Goal: Information Seeking & Learning: Learn about a topic

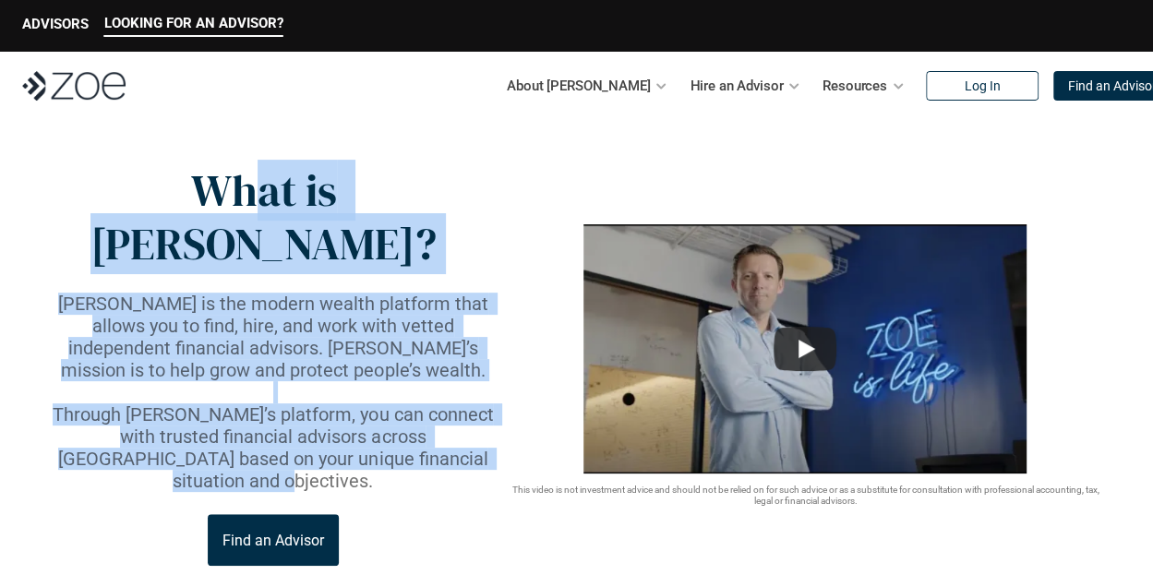
drag, startPoint x: 475, startPoint y: 404, endPoint x: 211, endPoint y: 181, distance: 346.0
click at [211, 181] on div "What is [PERSON_NAME]? [PERSON_NAME] is the modern wealth platform that allows …" at bounding box center [273, 365] width 458 height 402
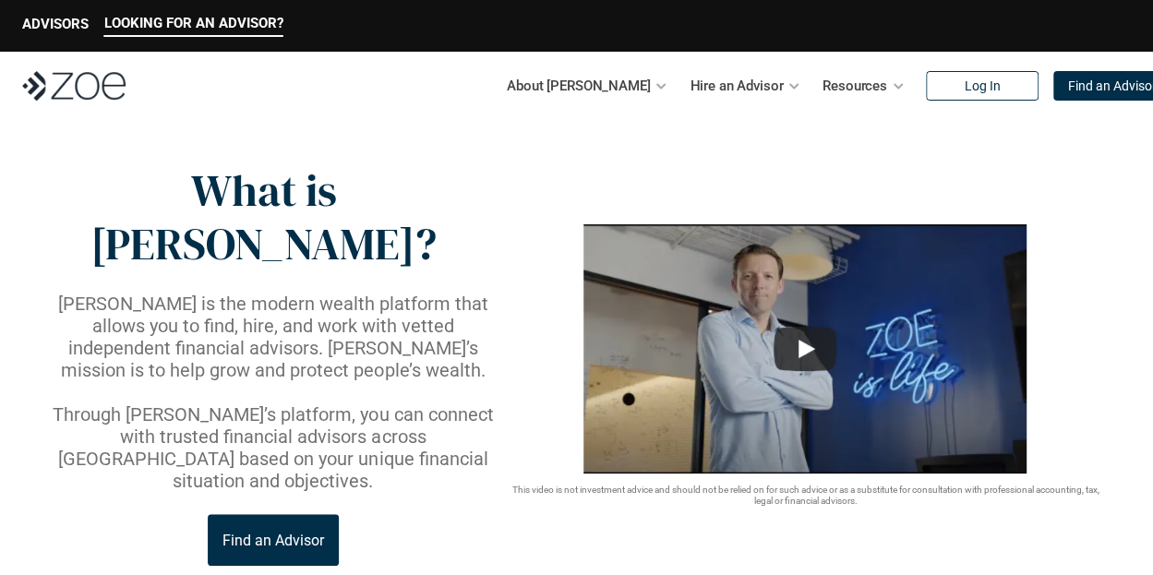
click at [141, 193] on p "What is [PERSON_NAME]?" at bounding box center [263, 217] width 439 height 106
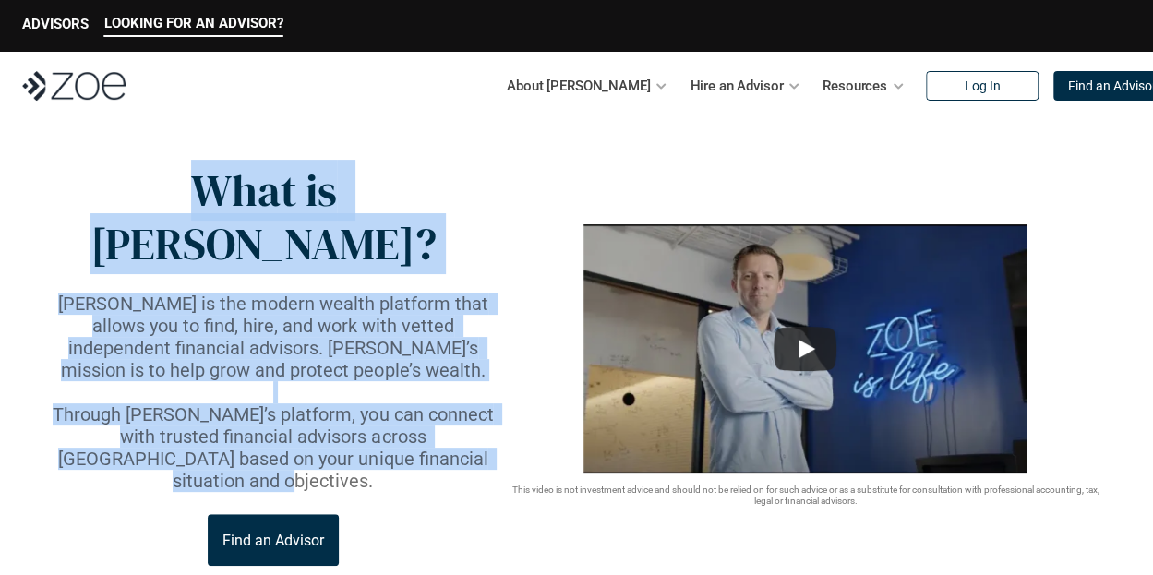
drag, startPoint x: 122, startPoint y: 185, endPoint x: 475, endPoint y: 402, distance: 414.2
click at [475, 402] on div "What is [PERSON_NAME]? [PERSON_NAME] is the modern wealth platform that allows …" at bounding box center [273, 365] width 458 height 402
click at [475, 404] on p "Through [PERSON_NAME]’s platform, you can connect with trusted financial adviso…" at bounding box center [273, 448] width 458 height 89
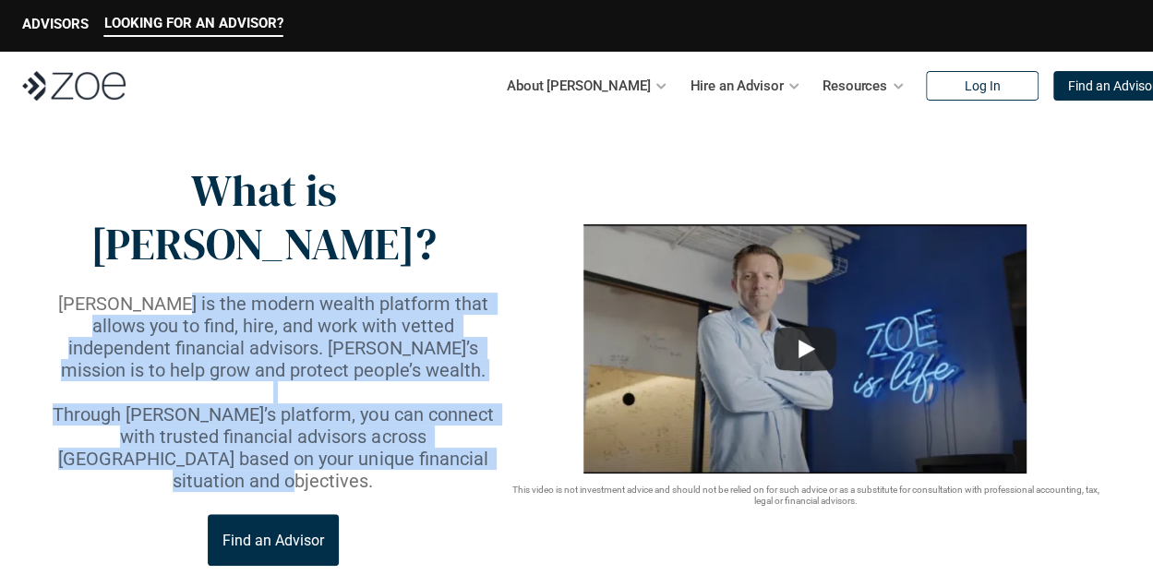
drag, startPoint x: 475, startPoint y: 402, endPoint x: 158, endPoint y: 237, distance: 356.8
click at [161, 293] on div "[PERSON_NAME] is the modern wealth platform that allows you to find, hire, and …" at bounding box center [273, 392] width 458 height 199
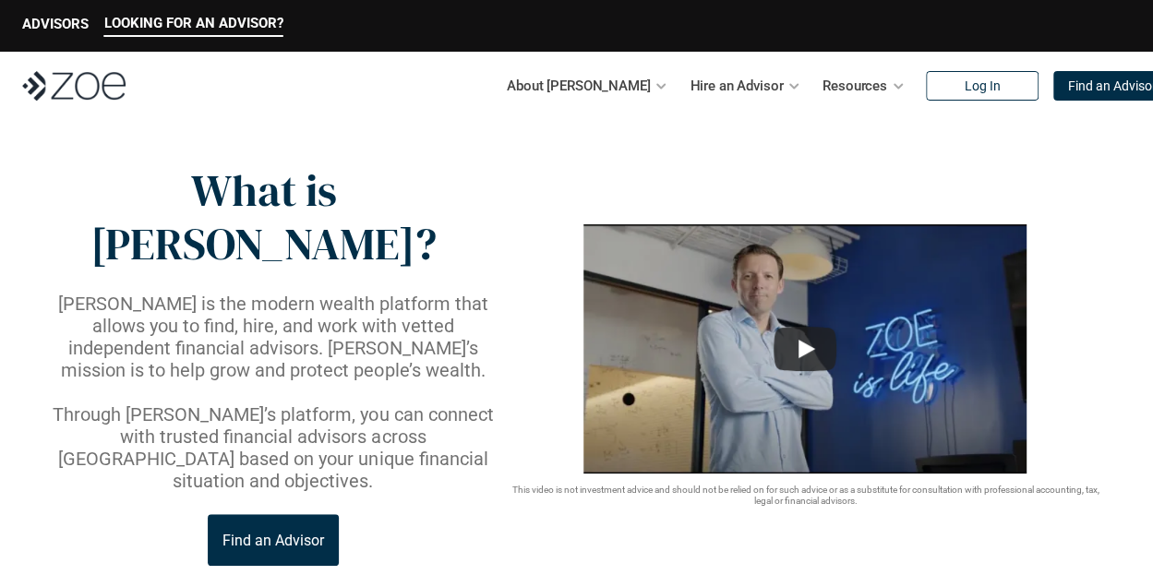
click at [52, 208] on p "What is [PERSON_NAME]?" at bounding box center [263, 217] width 439 height 106
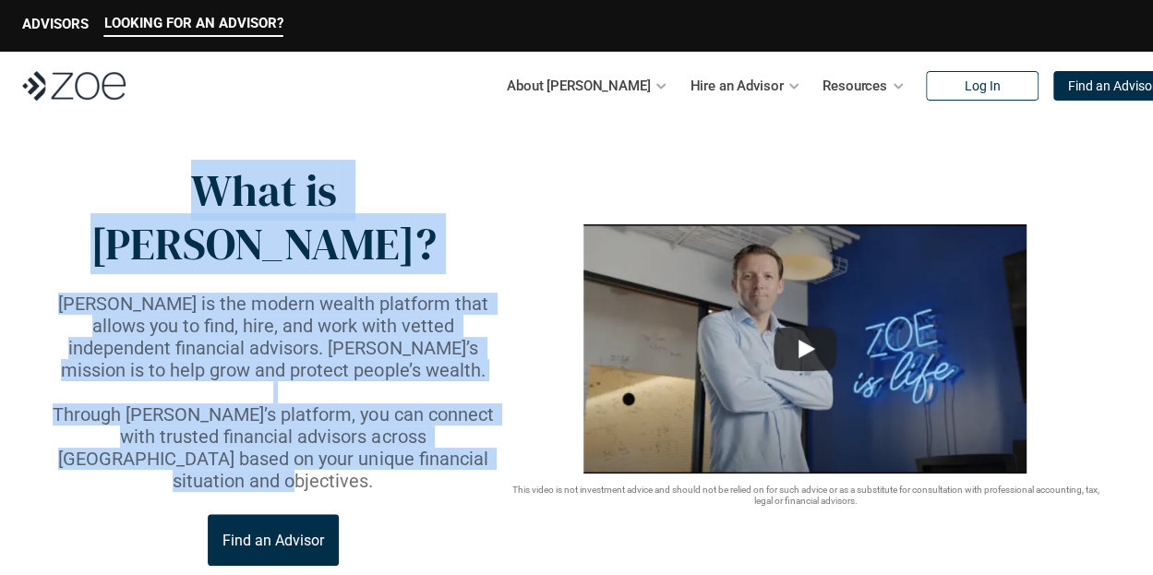
drag, startPoint x: 140, startPoint y: 184, endPoint x: 489, endPoint y: 409, distance: 415.5
click at [489, 409] on div "What is [PERSON_NAME]? [PERSON_NAME] is the modern wealth platform that allows …" at bounding box center [273, 365] width 458 height 402
click at [489, 409] on p "Through [PERSON_NAME]’s platform, you can connect with trusted financial adviso…" at bounding box center [273, 448] width 458 height 89
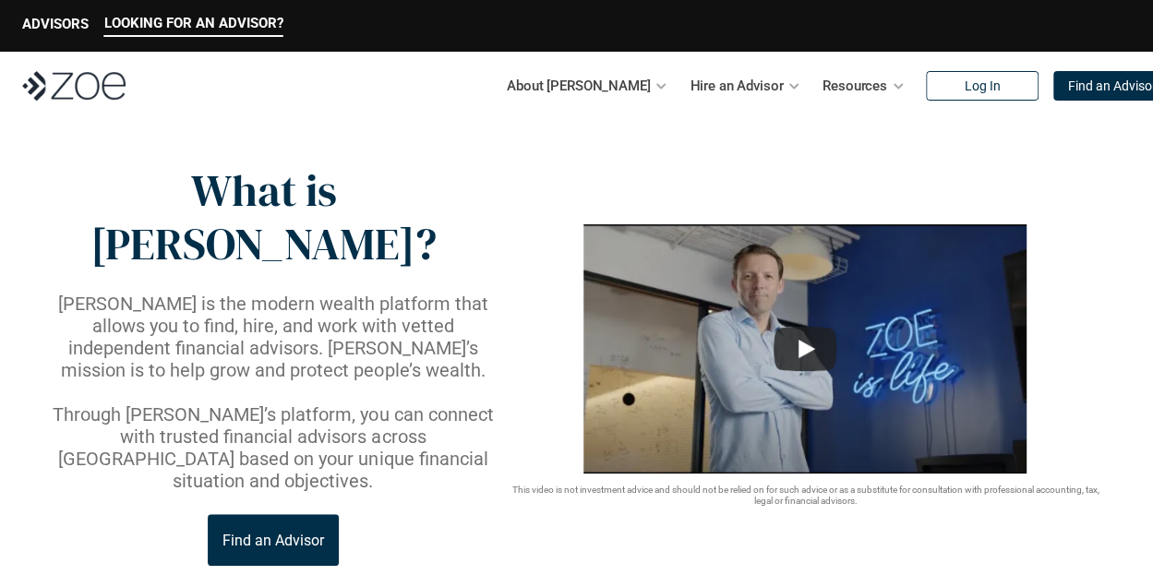
drag, startPoint x: 465, startPoint y: 413, endPoint x: 230, endPoint y: 260, distance: 280.5
drag, startPoint x: 230, startPoint y: 260, endPoint x: 144, endPoint y: 162, distance: 130.9
click at [144, 164] on p "What is [PERSON_NAME]?" at bounding box center [263, 217] width 439 height 106
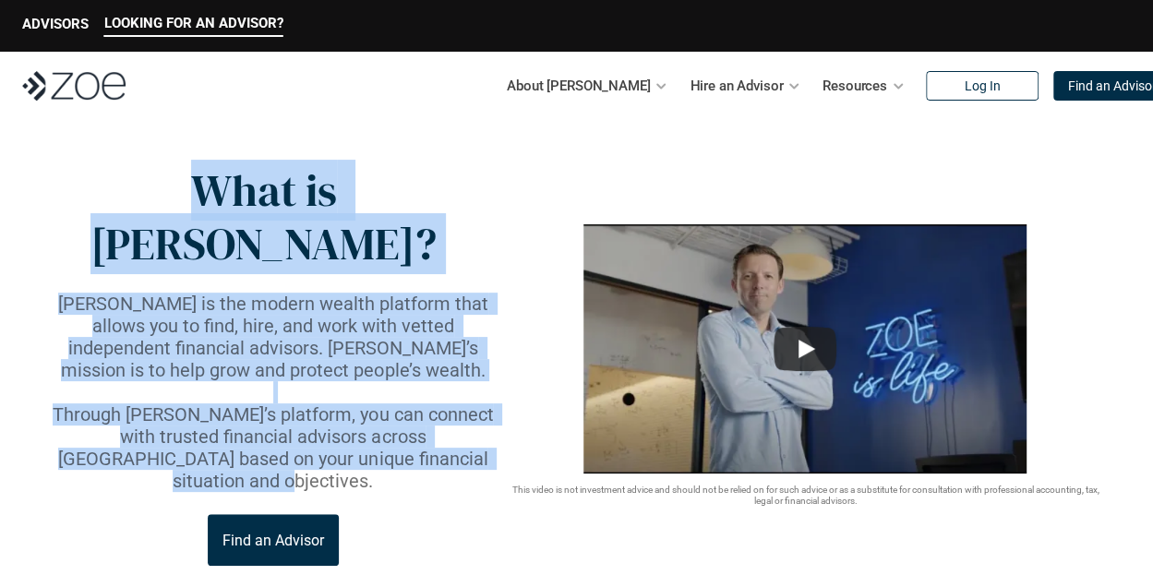
drag, startPoint x: 141, startPoint y: 176, endPoint x: 474, endPoint y: 400, distance: 400.6
click at [474, 400] on div "What is [PERSON_NAME]? [PERSON_NAME] is the modern wealth platform that allows …" at bounding box center [273, 365] width 458 height 402
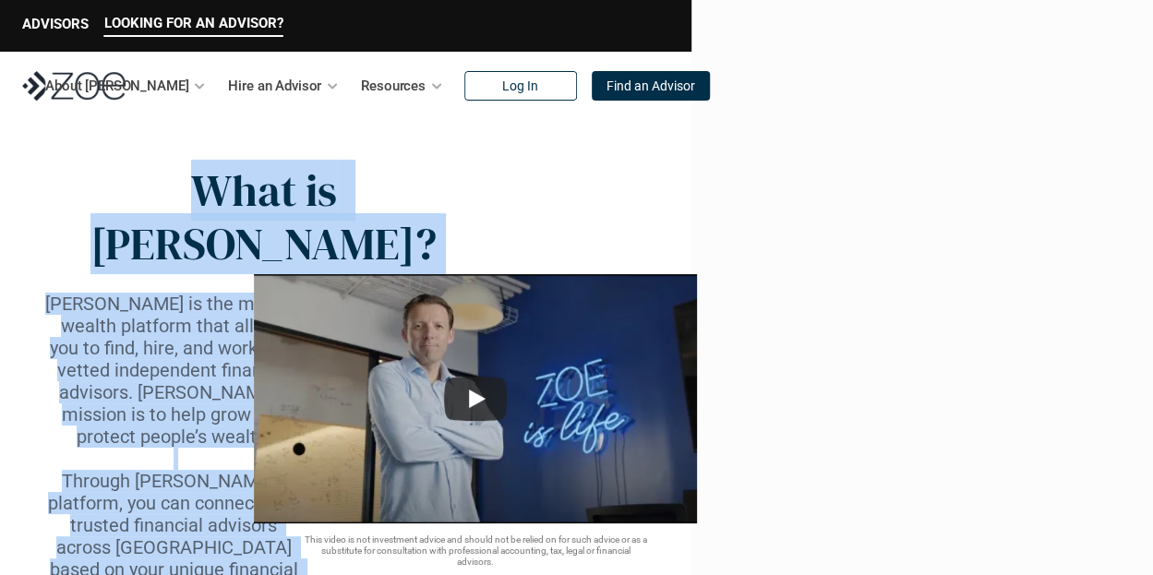
click at [219, 197] on p "What is [PERSON_NAME]?" at bounding box center [263, 217] width 439 height 106
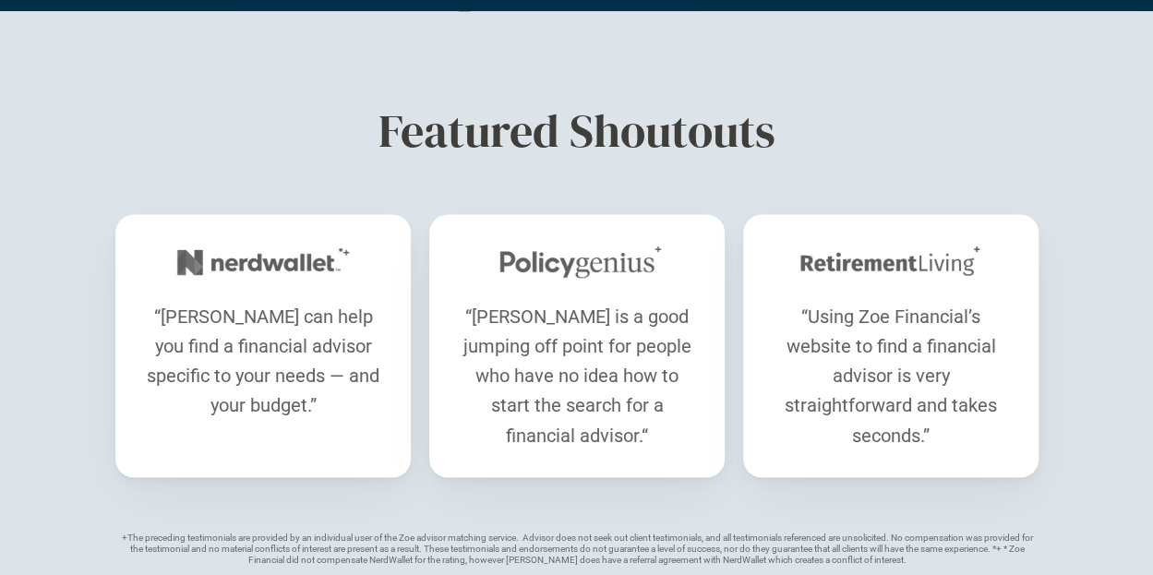
scroll to position [1148, 0]
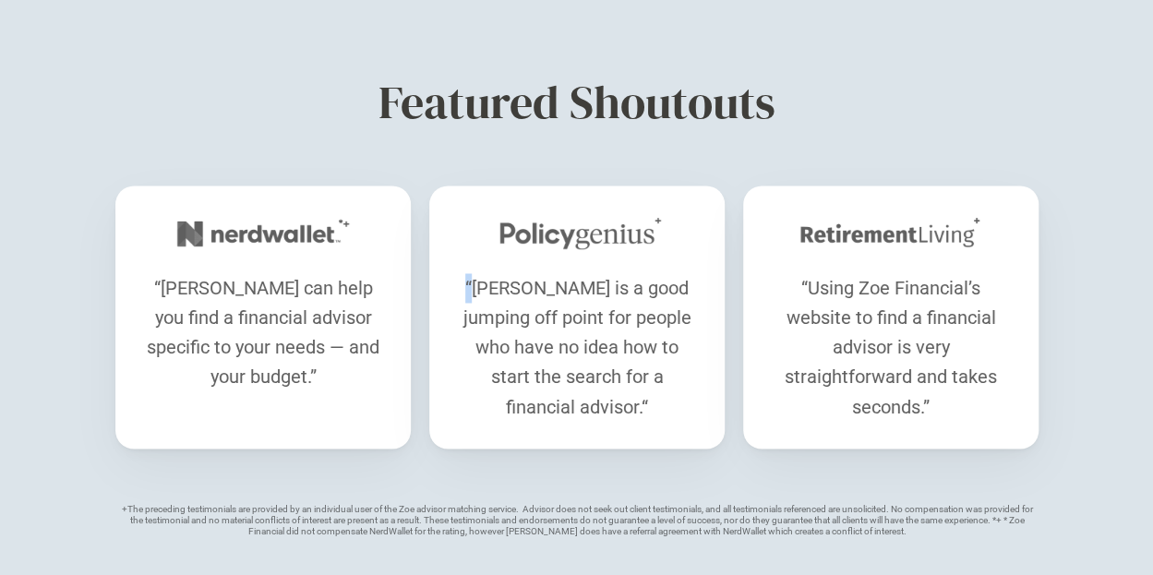
drag, startPoint x: 475, startPoint y: 221, endPoint x: 467, endPoint y: 213, distance: 10.4
click at [467, 273] on p "“[PERSON_NAME] is a good jumping off point for people who have no idea how to s…" at bounding box center [577, 347] width 240 height 148
click at [465, 273] on p "“[PERSON_NAME] is a good jumping off point for people who have no idea how to s…" at bounding box center [577, 347] width 240 height 148
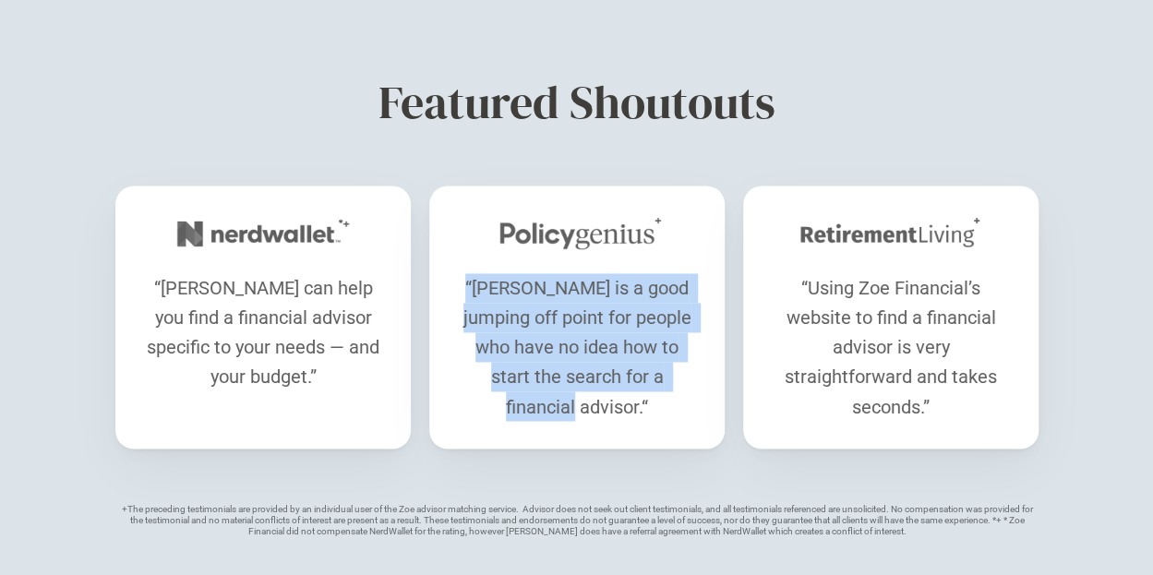
drag, startPoint x: 469, startPoint y: 204, endPoint x: 676, endPoint y: 309, distance: 232.1
click at [675, 309] on p "“[PERSON_NAME] is a good jumping off point for people who have no idea how to s…" at bounding box center [577, 347] width 240 height 148
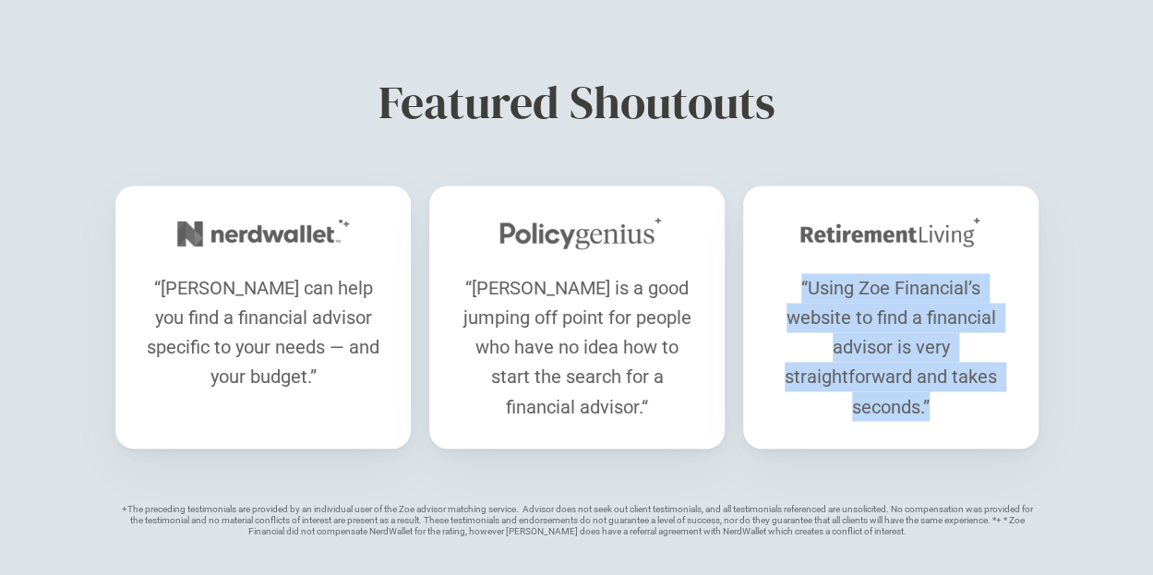
drag, startPoint x: 939, startPoint y: 333, endPoint x: 802, endPoint y: 212, distance: 182.5
click at [802, 273] on p "“Using Zoe Financial’s website to find a financial advisor is very straightforw…" at bounding box center [891, 347] width 240 height 148
click at [931, 328] on p "“Using Zoe Financial’s website to find a financial advisor is very straightforw…" at bounding box center [891, 347] width 240 height 148
click at [935, 319] on p "“Using Zoe Financial’s website to find a financial advisor is very straightforw…" at bounding box center [891, 347] width 240 height 148
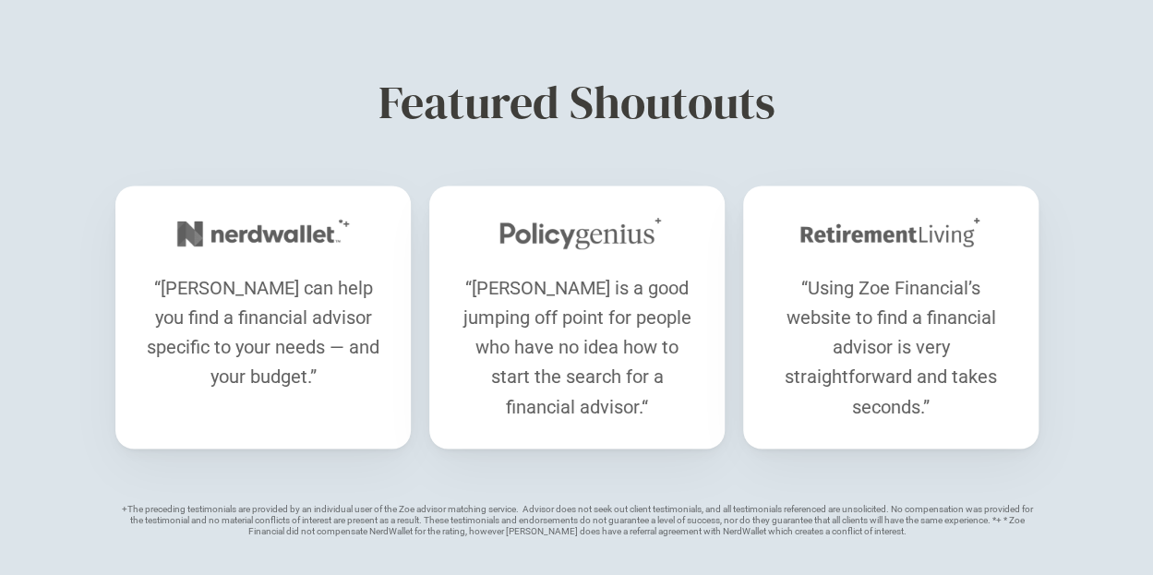
drag, startPoint x: 940, startPoint y: 332, endPoint x: 948, endPoint y: 325, distance: 10.5
click at [948, 325] on p "“Using Zoe Financial’s website to find a financial advisor is very straightforw…" at bounding box center [891, 347] width 240 height 148
drag, startPoint x: 933, startPoint y: 328, endPoint x: 942, endPoint y: 335, distance: 11.8
click at [942, 335] on p "“Using Zoe Financial’s website to find a financial advisor is very straightforw…" at bounding box center [891, 347] width 240 height 148
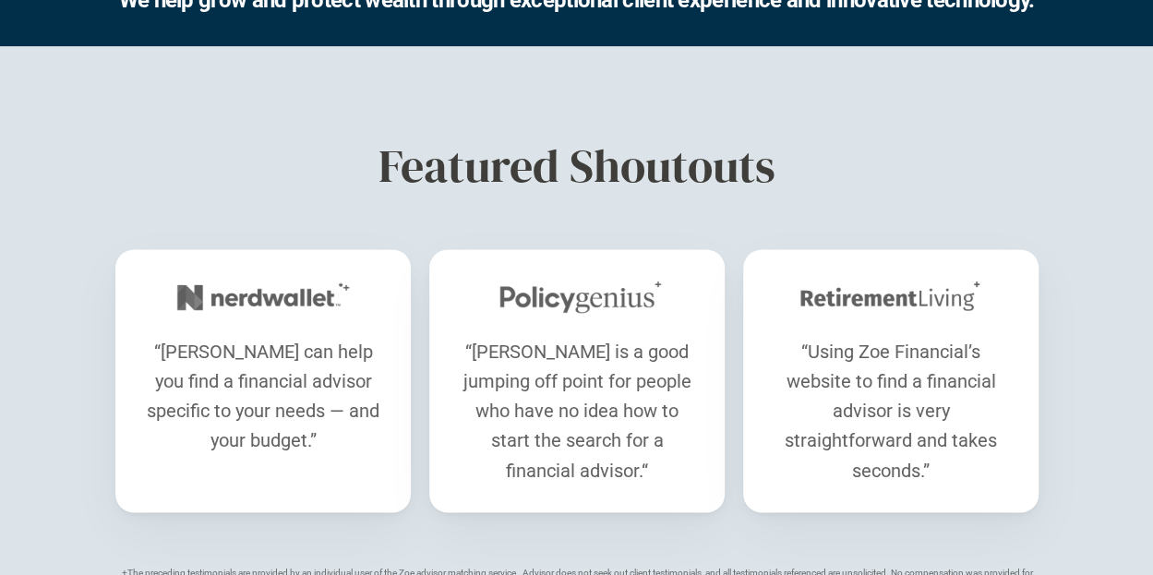
scroll to position [1055, 0]
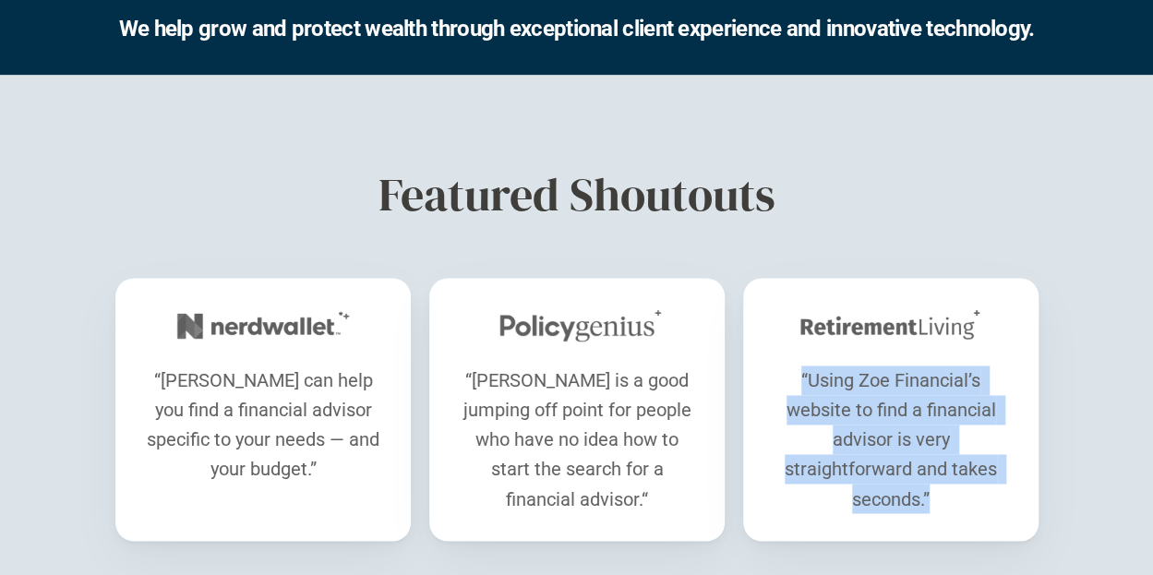
drag, startPoint x: 953, startPoint y: 418, endPoint x: 771, endPoint y: 223, distance: 267.2
click at [771, 278] on div "“Using Zoe Financial’s website to find a financial advisor is very straightforw…" at bounding box center [890, 409] width 295 height 263
click at [943, 422] on p "“Using Zoe Financial’s website to find a financial advisor is very straightforw…" at bounding box center [891, 440] width 240 height 148
click at [936, 423] on p "“Using Zoe Financial’s website to find a financial advisor is very straightforw…" at bounding box center [891, 440] width 240 height 148
drag, startPoint x: 935, startPoint y: 423, endPoint x: 774, endPoint y: 248, distance: 237.2
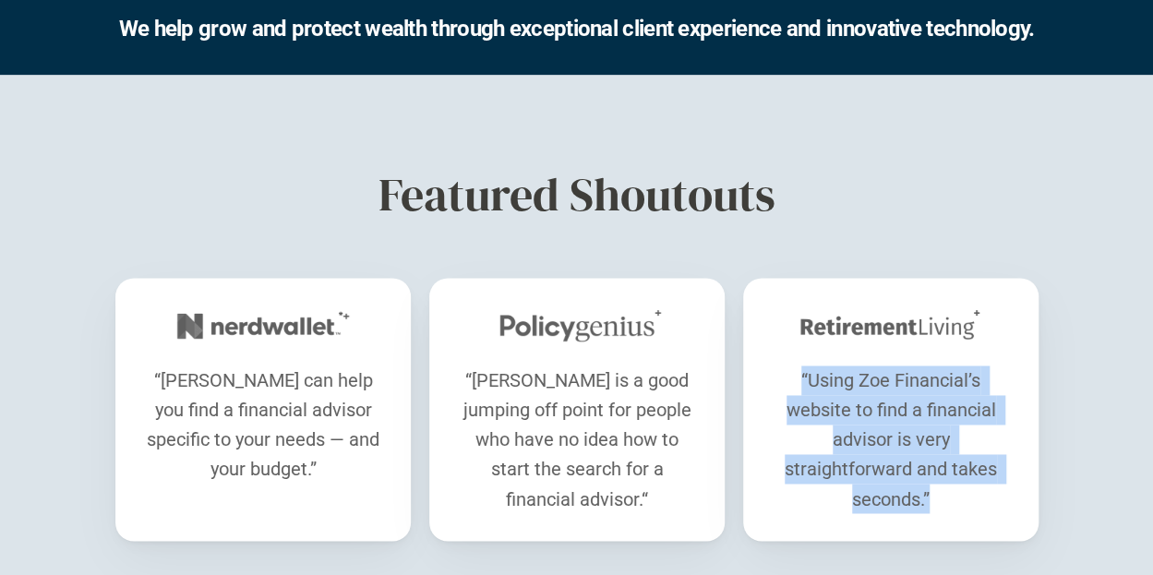
click at [774, 278] on div "“Using Zoe Financial’s website to find a financial advisor is very straightforw…" at bounding box center [890, 409] width 295 height 263
click at [938, 403] on p "“Using Zoe Financial’s website to find a financial advisor is very straightforw…" at bounding box center [891, 440] width 240 height 148
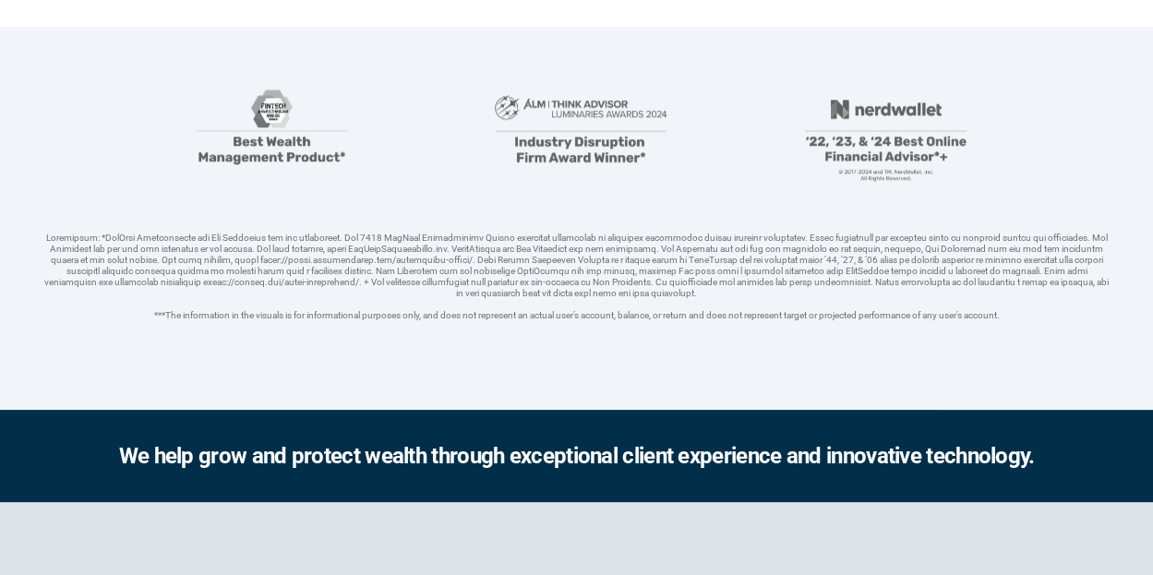
scroll to position [369, 0]
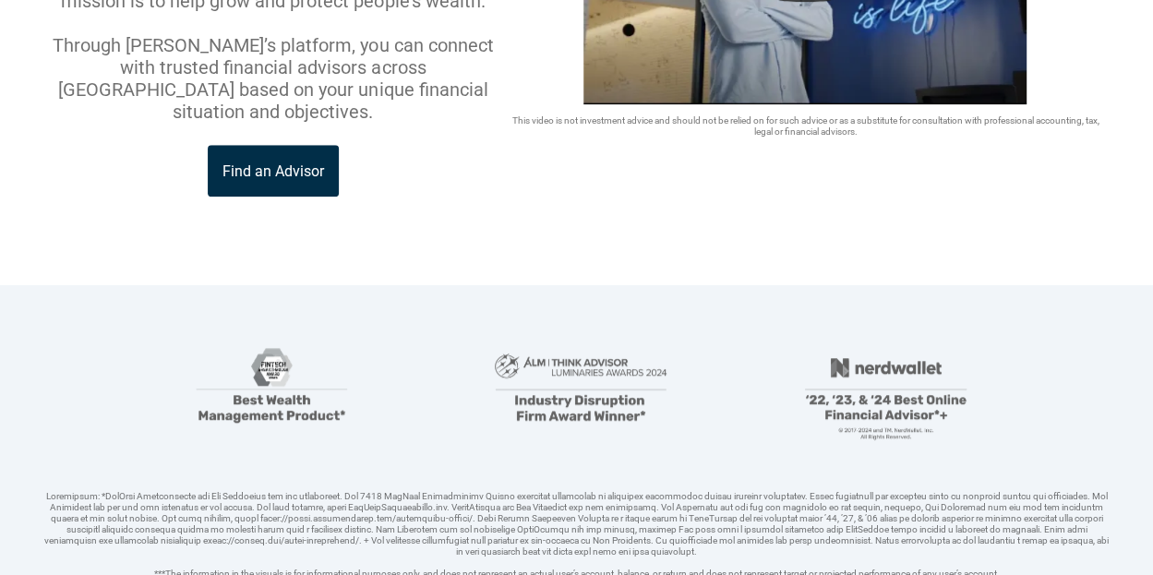
drag, startPoint x: 967, startPoint y: 344, endPoint x: 901, endPoint y: 300, distance: 79.1
click at [905, 330] on div "***The information in the visuals is for informational purposes only, and does …" at bounding box center [576, 455] width 1065 height 250
click at [719, 165] on header "What is [PERSON_NAME]? [PERSON_NAME] is the modern wealth platform that allows …" at bounding box center [576, 18] width 1153 height 535
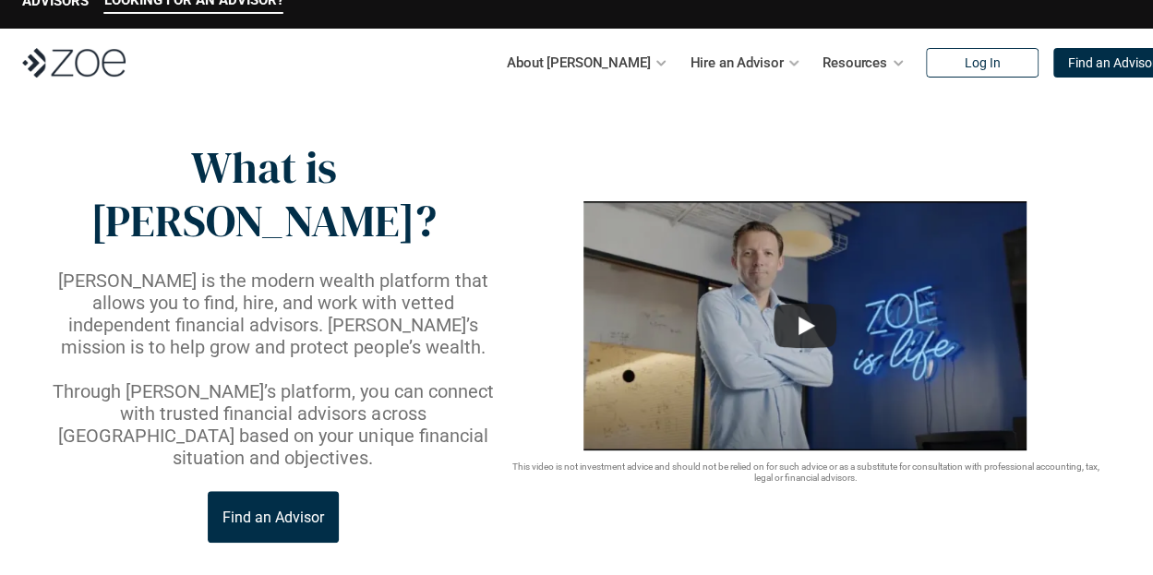
scroll to position [0, 0]
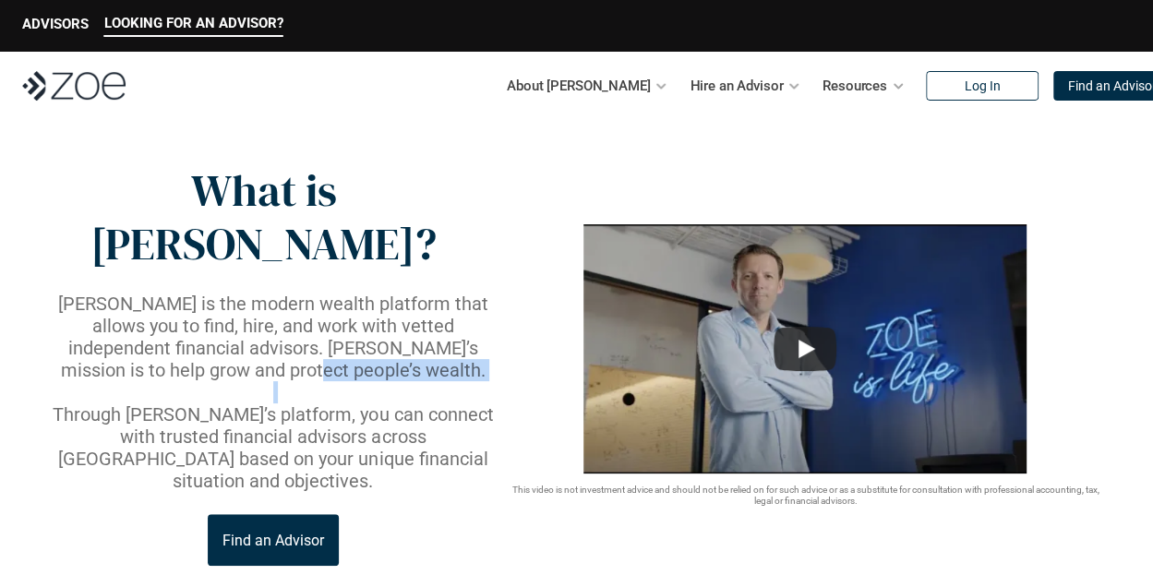
drag, startPoint x: 331, startPoint y: 293, endPoint x: 356, endPoint y: 338, distance: 52.1
click at [356, 338] on div "[PERSON_NAME] is the modern wealth platform that allows you to find, hire, and …" at bounding box center [273, 392] width 458 height 199
